Goal: Obtain resource: Obtain resource

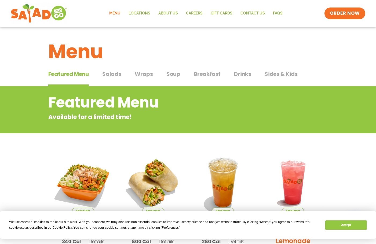
click at [272, 73] on span "Sides & Kids" at bounding box center [280, 74] width 33 height 8
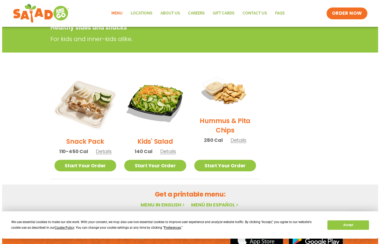
scroll to position [107, 0]
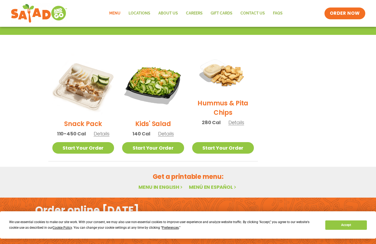
click at [243, 122] on span "Details" at bounding box center [236, 122] width 16 height 7
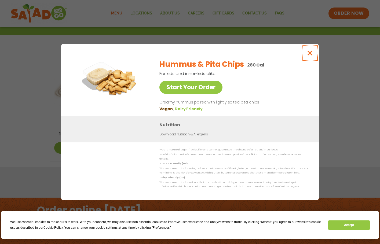
click at [309, 51] on button "Close modal" at bounding box center [309, 53] width 17 height 18
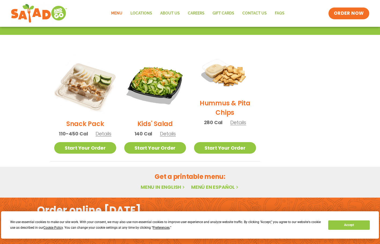
scroll to position [86, 0]
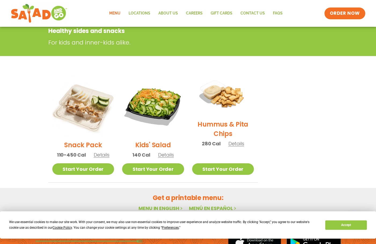
click at [238, 146] on span "Details" at bounding box center [236, 143] width 16 height 7
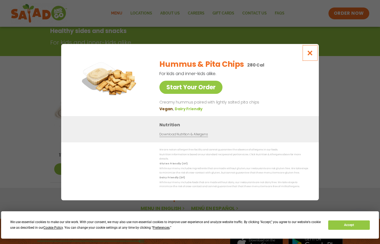
click at [309, 53] on icon "Close modal" at bounding box center [310, 53] width 7 height 6
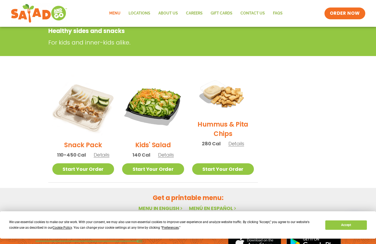
click at [232, 144] on span "Details" at bounding box center [236, 143] width 16 height 7
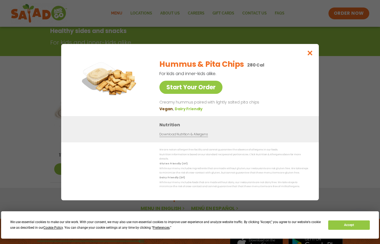
click at [182, 137] on link "Download Nutrition & Allergens" at bounding box center [183, 134] width 48 height 5
